Goal: Check status

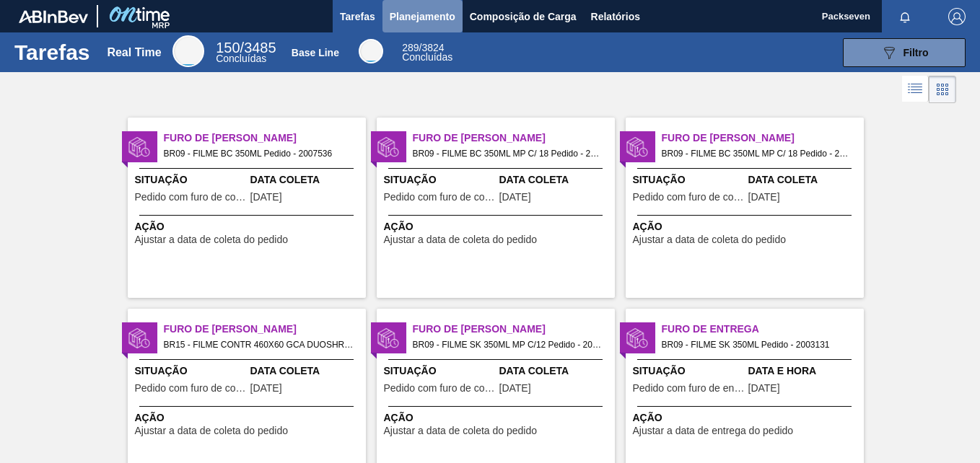
click at [417, 6] on button "Planejamento" at bounding box center [423, 16] width 80 height 32
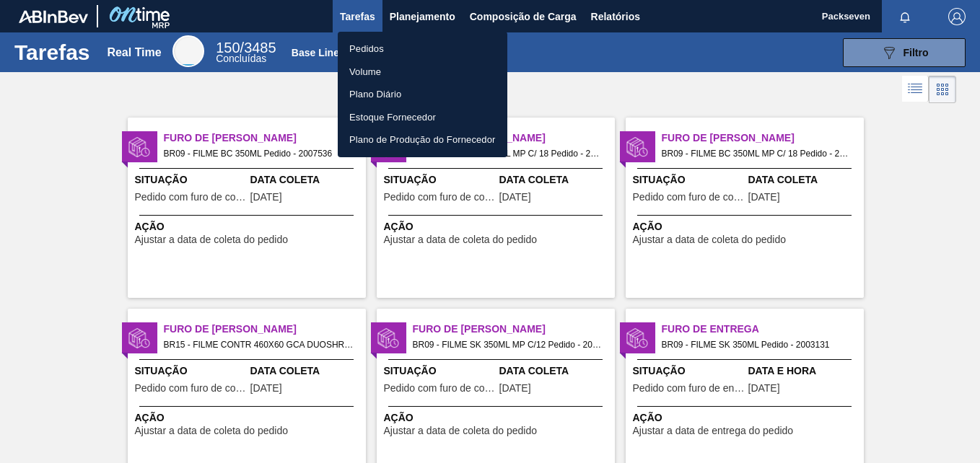
click at [370, 49] on li "Pedidos" at bounding box center [423, 49] width 170 height 23
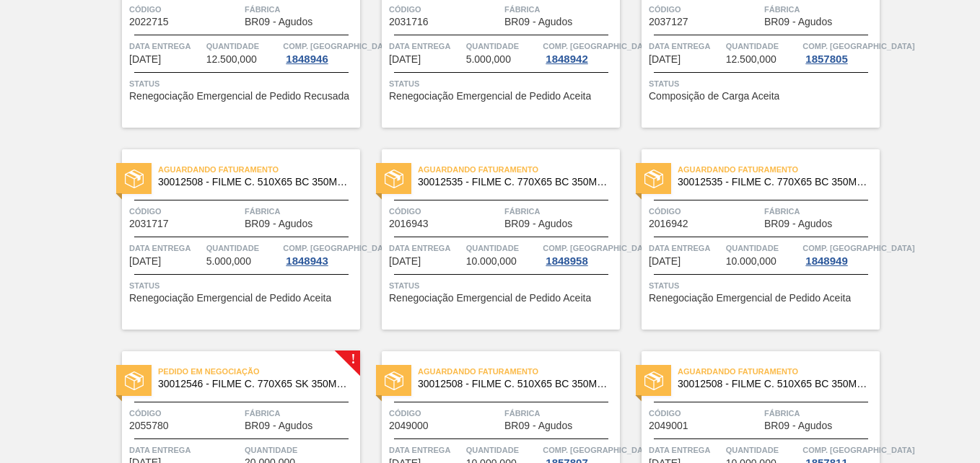
scroll to position [1115, 0]
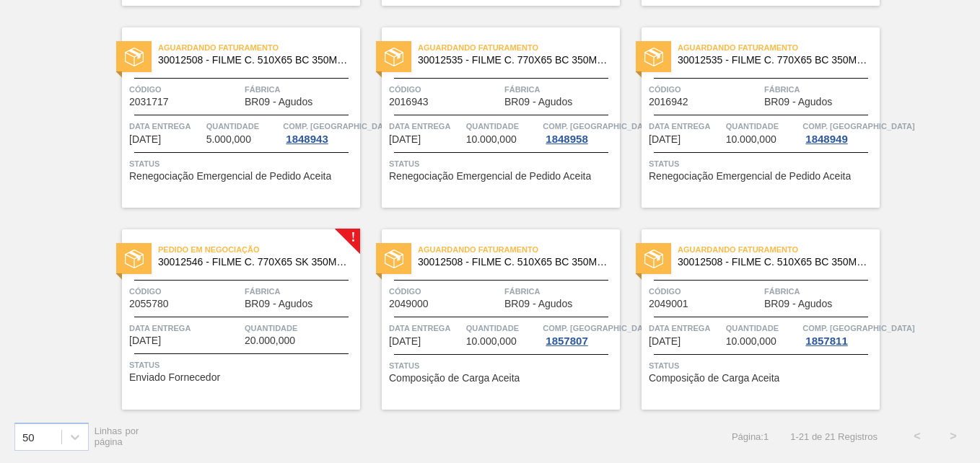
click at [215, 304] on div "Código 2055780" at bounding box center [185, 296] width 112 height 25
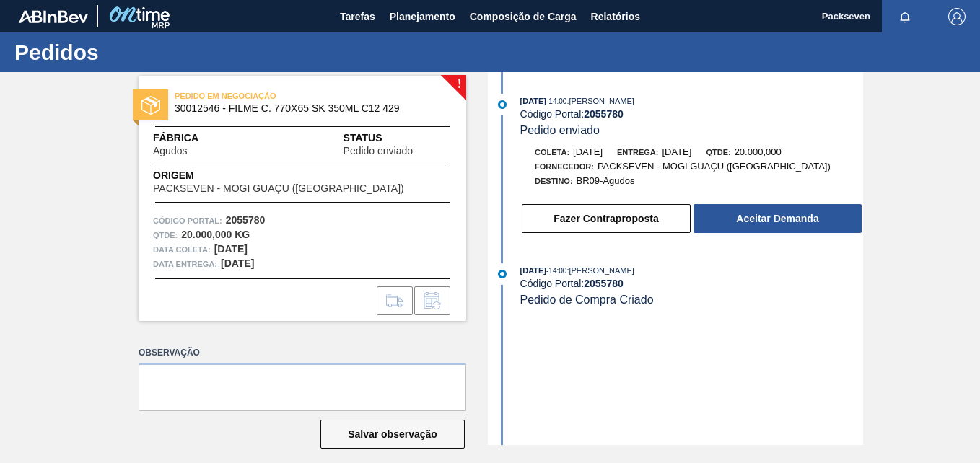
click at [605, 110] on strong "2055780" at bounding box center [604, 114] width 40 height 12
copy strong "2055780"
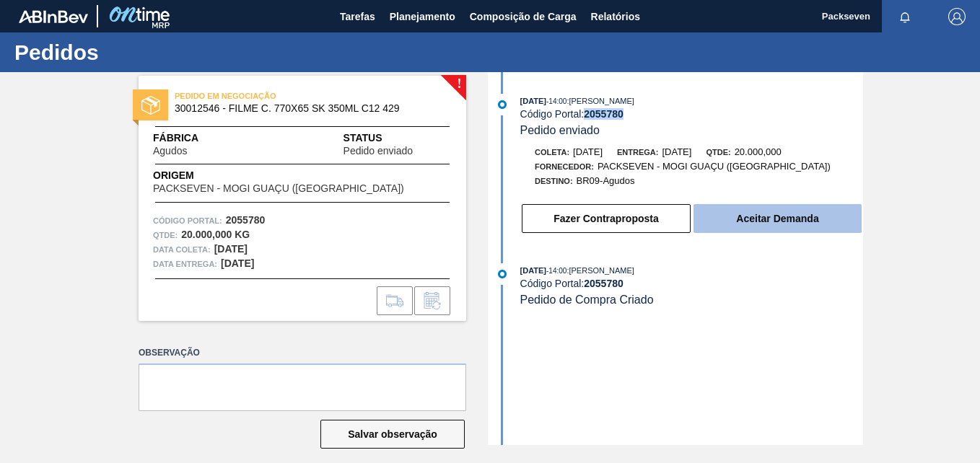
click at [816, 222] on button "Aceitar Demanda" at bounding box center [778, 218] width 168 height 29
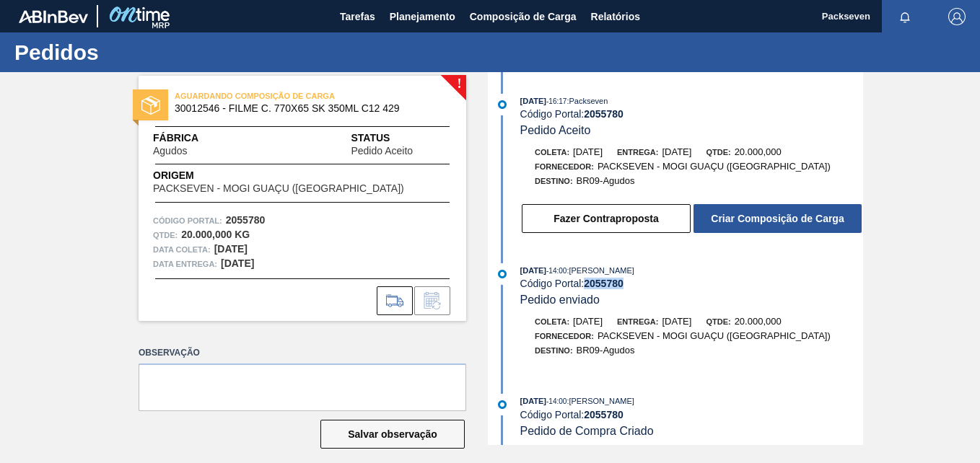
click at [834, 279] on div "Código Portal: 2055780" at bounding box center [691, 284] width 343 height 12
